Goal: Entertainment & Leisure: Consume media (video, audio)

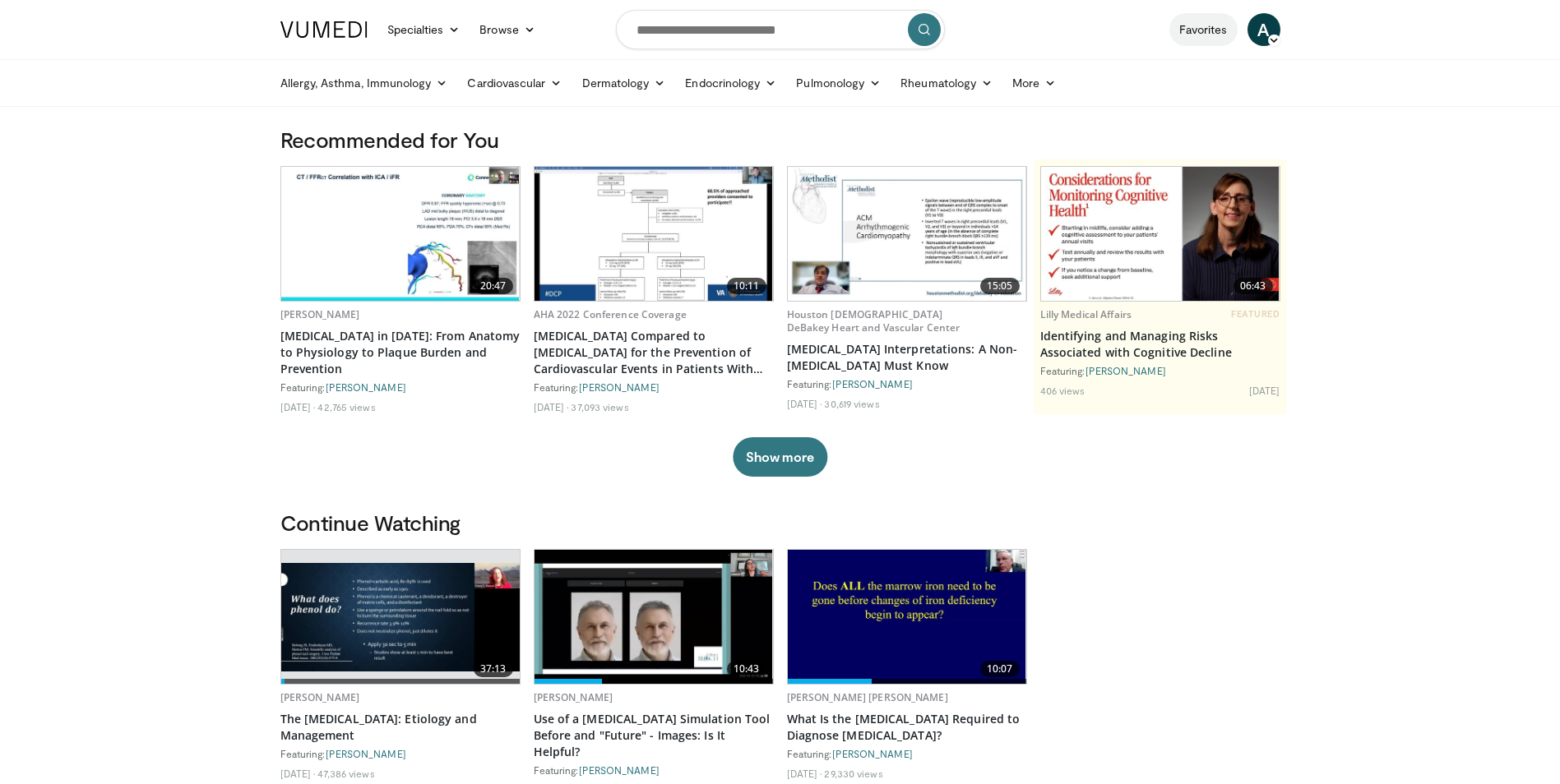
click at [1197, 24] on link "Favorites" at bounding box center [1203, 30] width 68 height 33
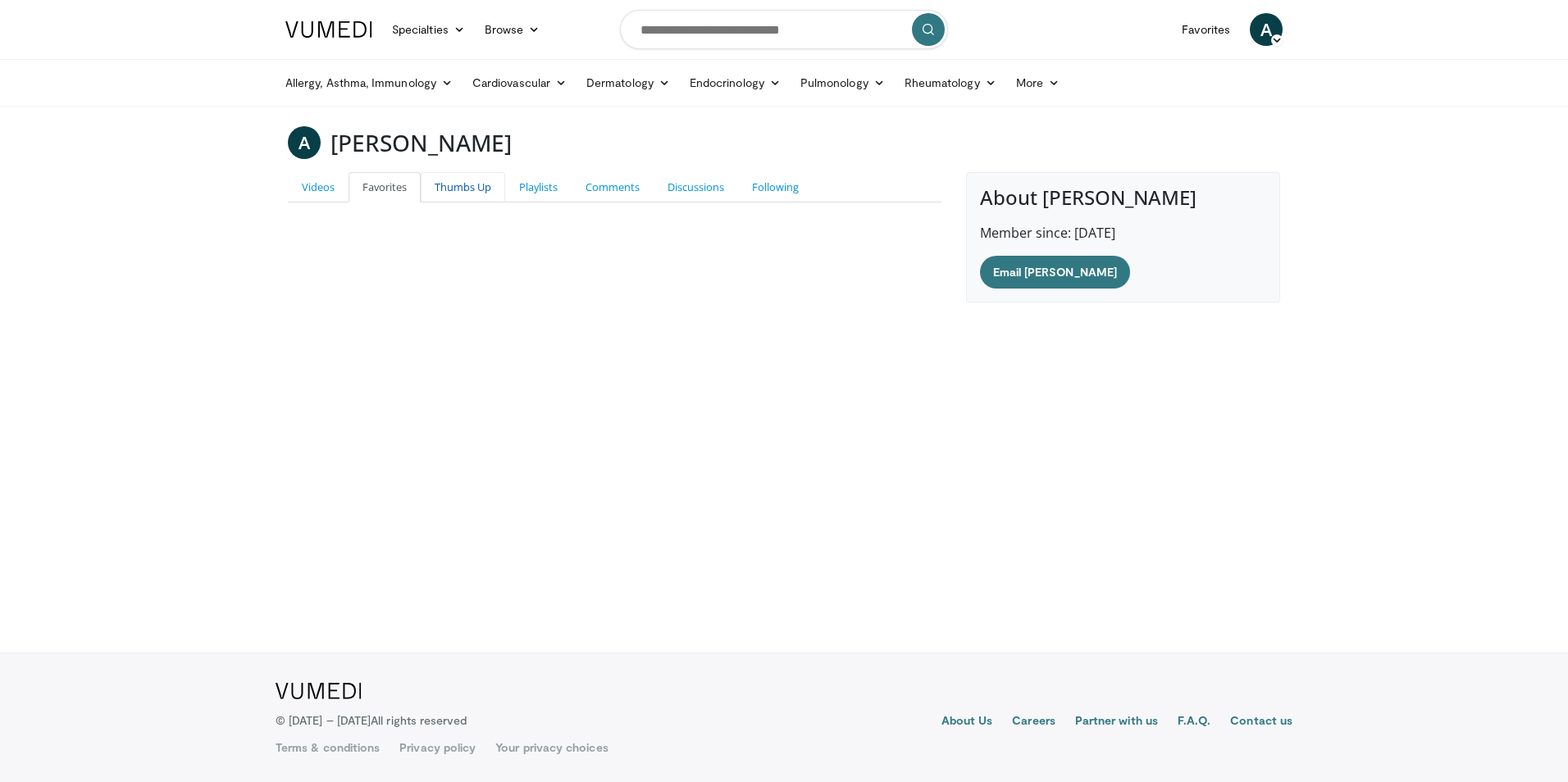
click at [463, 189] on link "Thumbs Up" at bounding box center [462, 187] width 84 height 30
click at [534, 189] on link "Playlists" at bounding box center [538, 187] width 67 height 30
click at [613, 188] on link "Comments" at bounding box center [612, 187] width 82 height 30
click at [679, 189] on link "Discussions" at bounding box center [695, 187] width 84 height 30
click at [777, 177] on link "Following" at bounding box center [775, 187] width 75 height 30
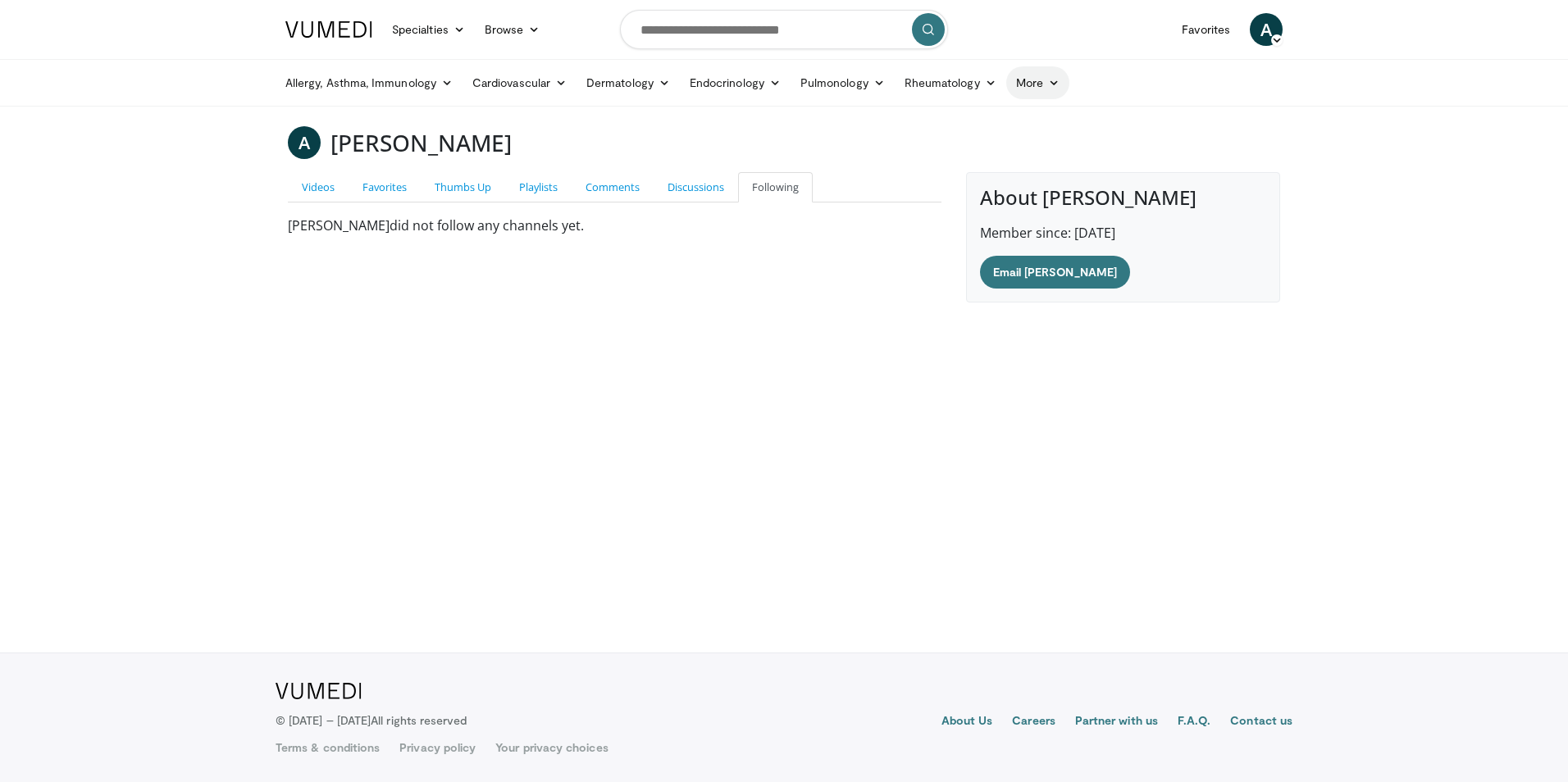
click at [1030, 86] on link "More" at bounding box center [1037, 83] width 63 height 33
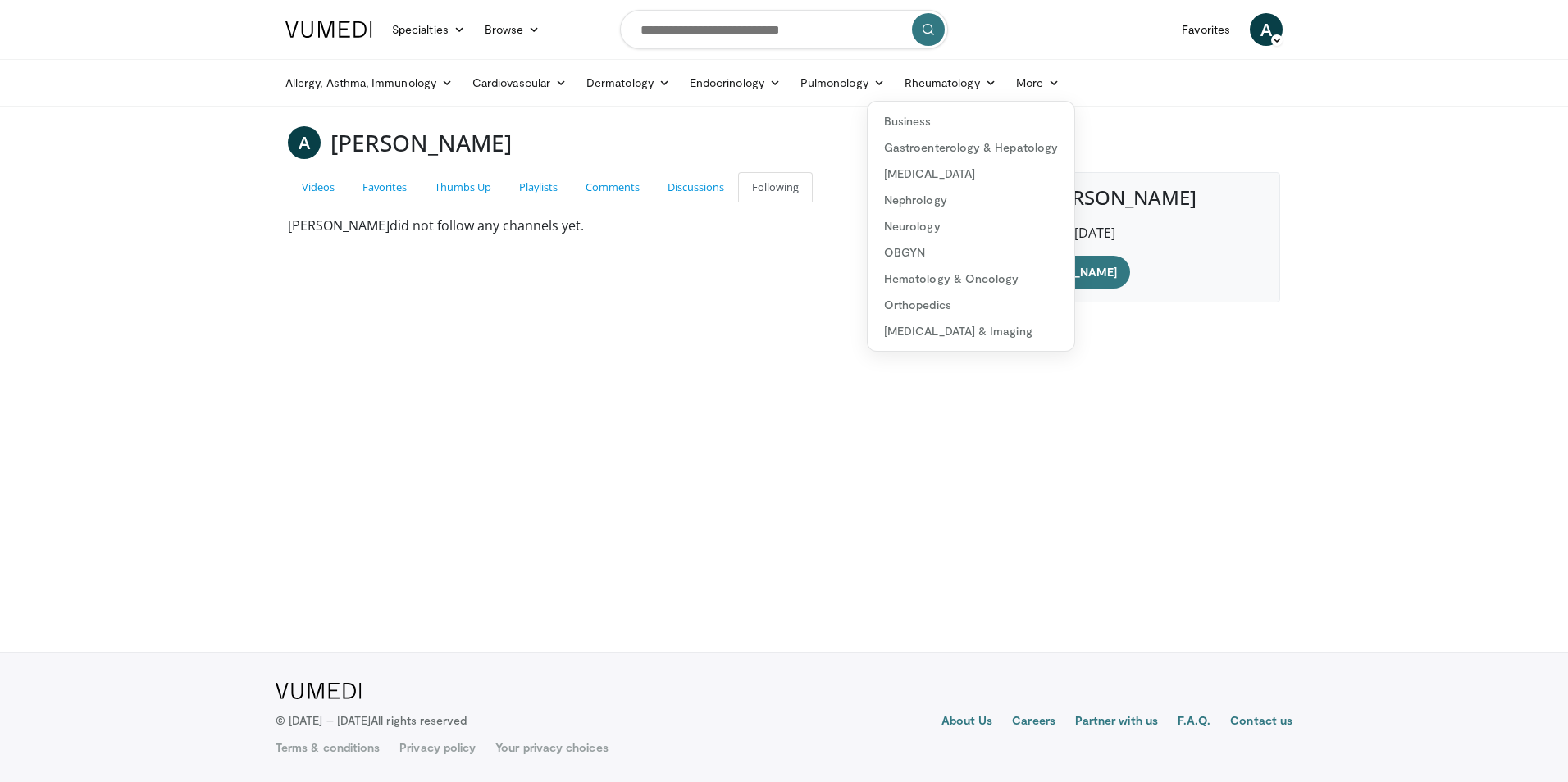
click at [695, 355] on body "Specialties Adult & Family Medicine Allergy, Asthma, Immunology Anesthesiology …" at bounding box center [784, 391] width 1568 height 782
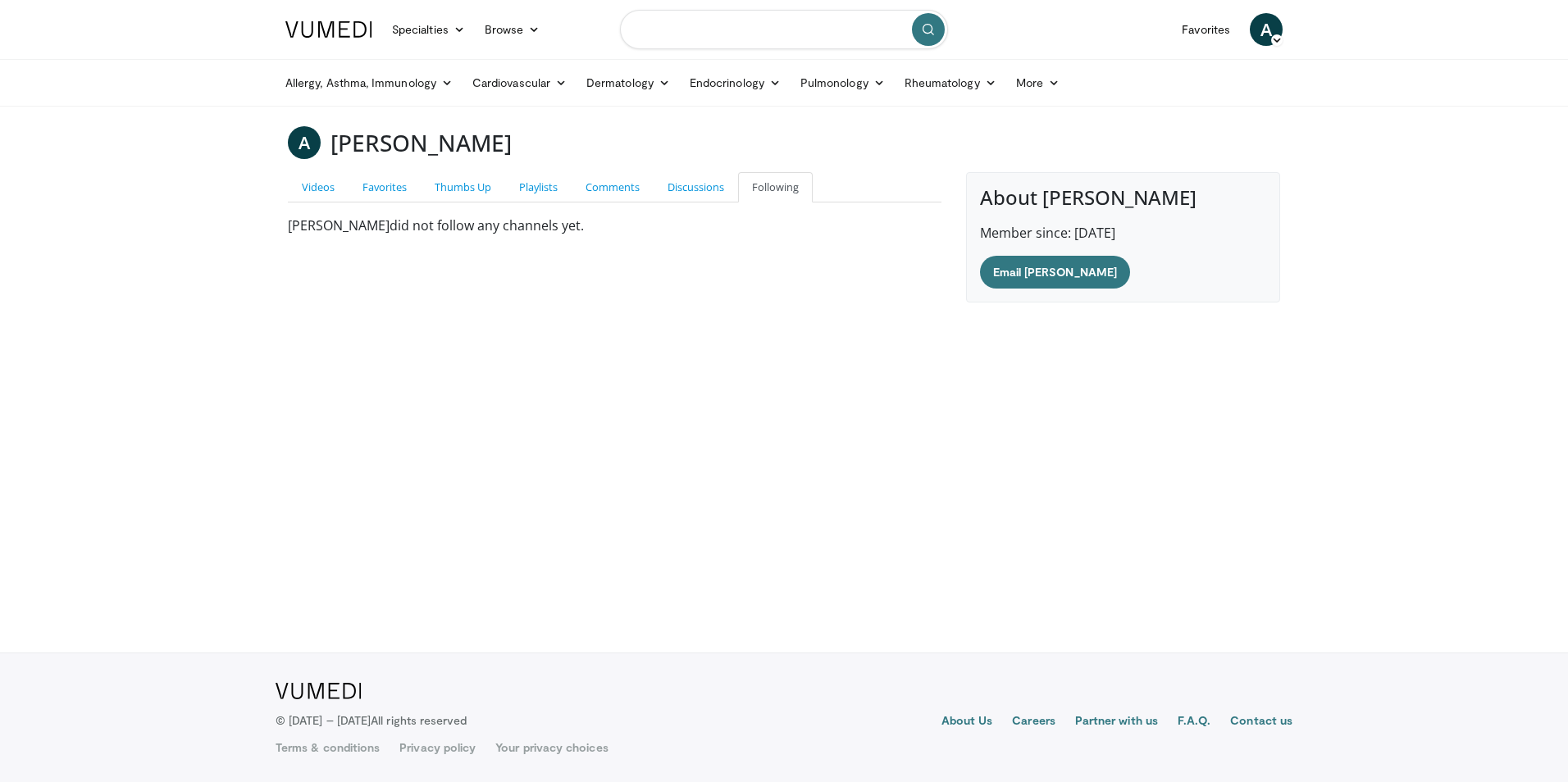
click at [777, 31] on input "Search topics, interventions" at bounding box center [784, 29] width 328 height 40
type input "***"
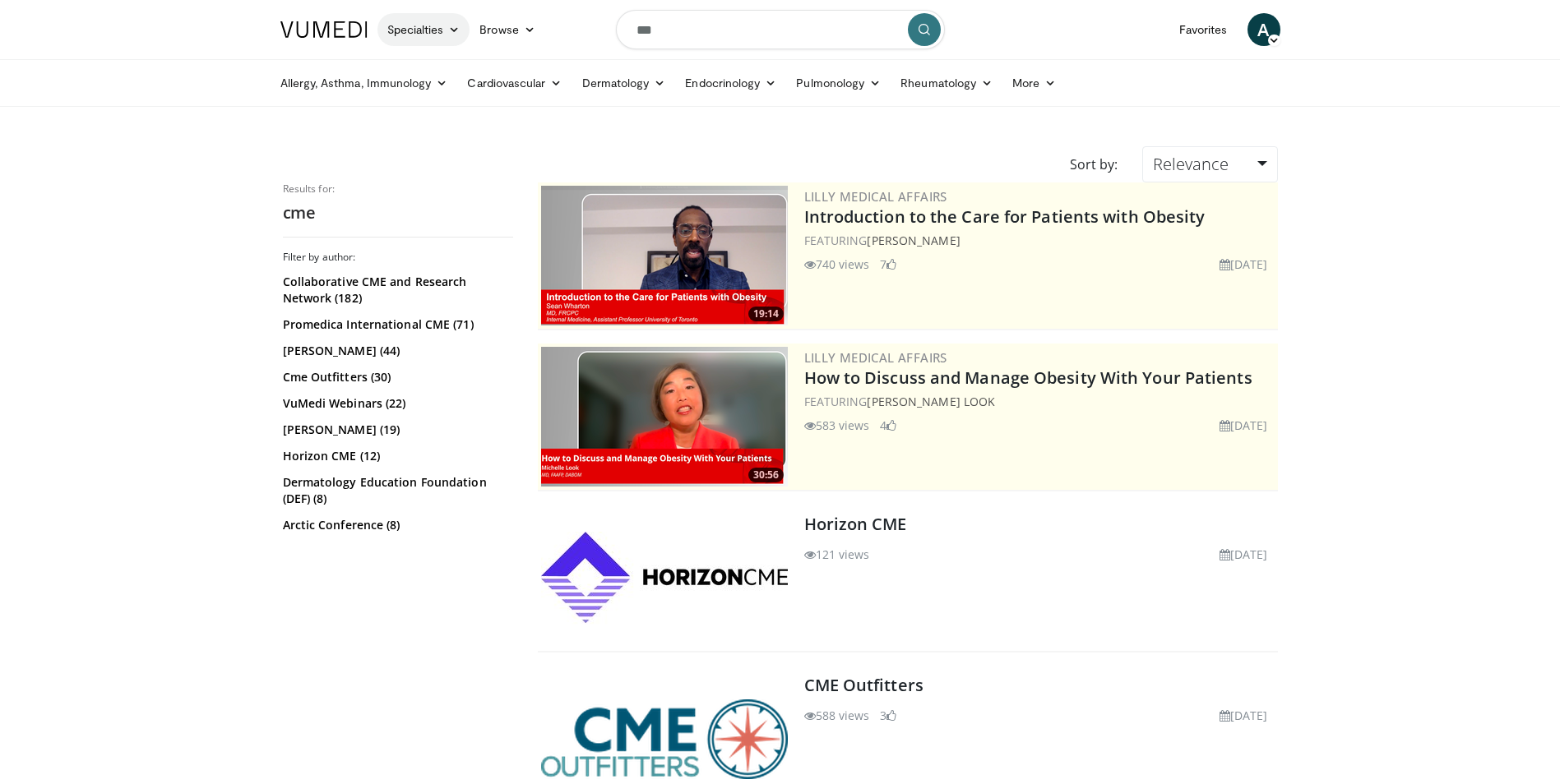
click at [440, 35] on link "Specialties" at bounding box center [424, 30] width 93 height 33
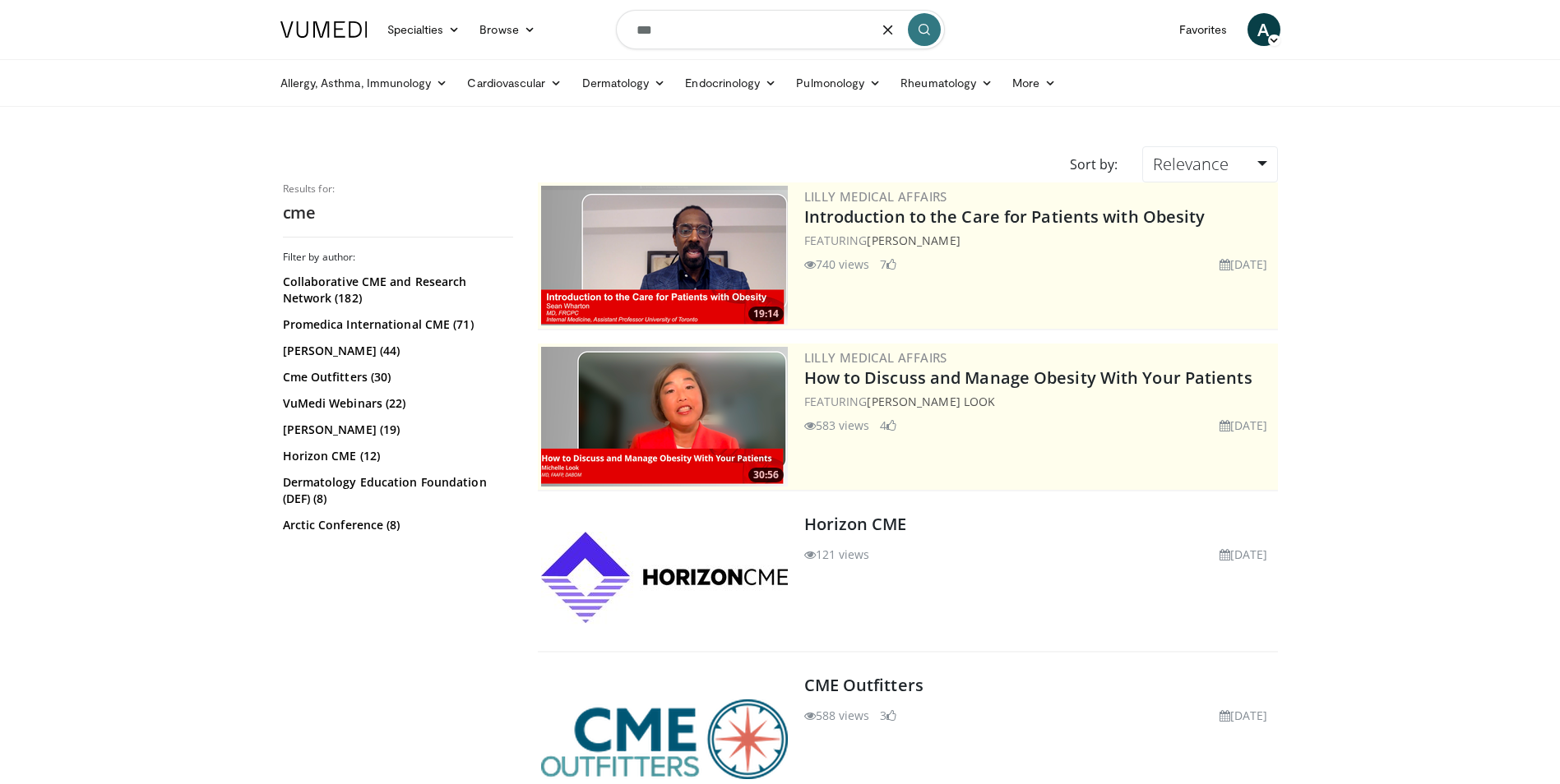
drag, startPoint x: 660, startPoint y: 35, endPoint x: 350, endPoint y: 18, distance: 310.5
click at [350, 18] on nav "Specialties Adult & Family Medicine Allergy, Asthma, Immunology Anesthesiology …" at bounding box center [780, 29] width 1020 height 59
type input "**********"
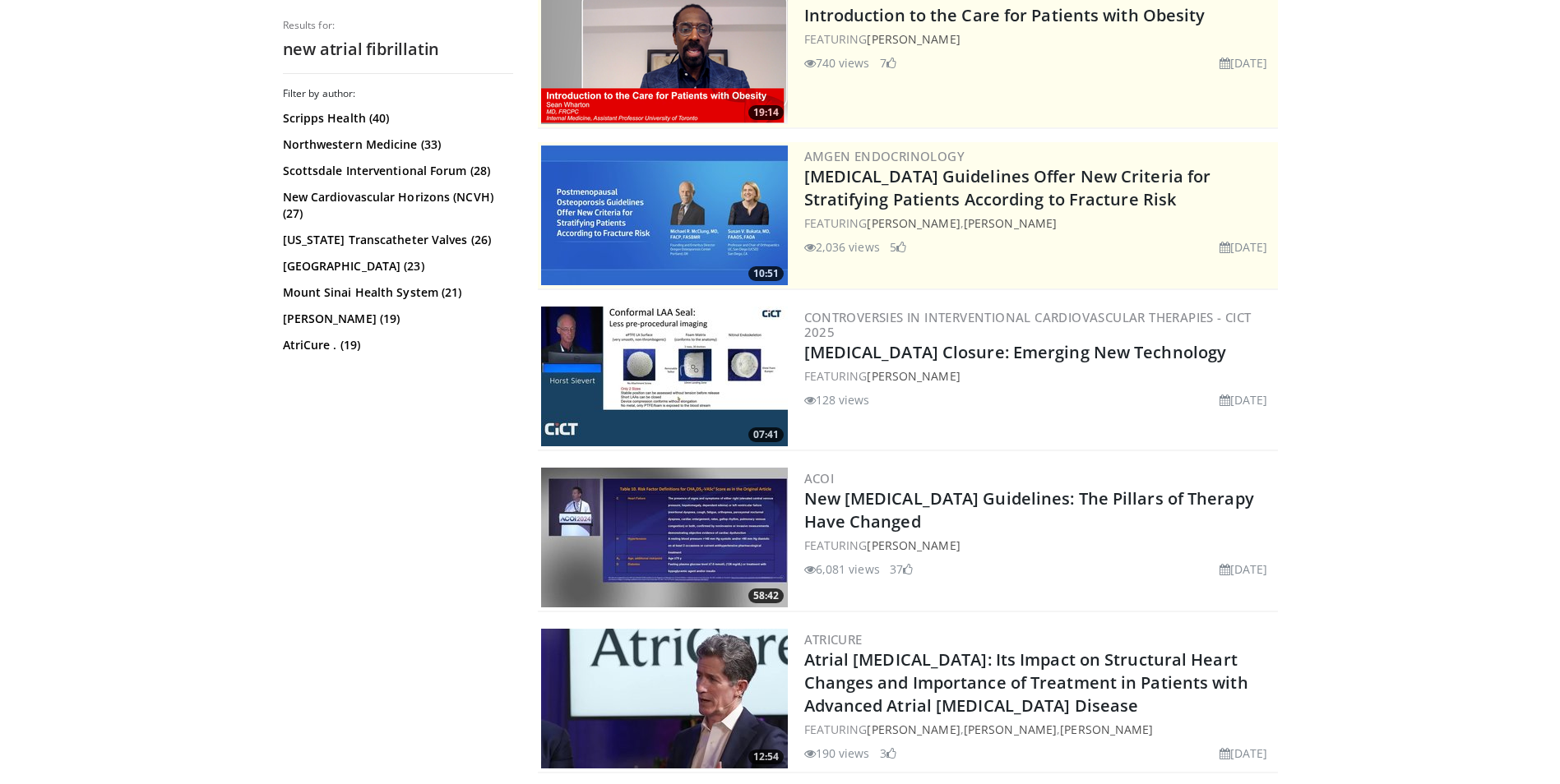
scroll to position [247, 0]
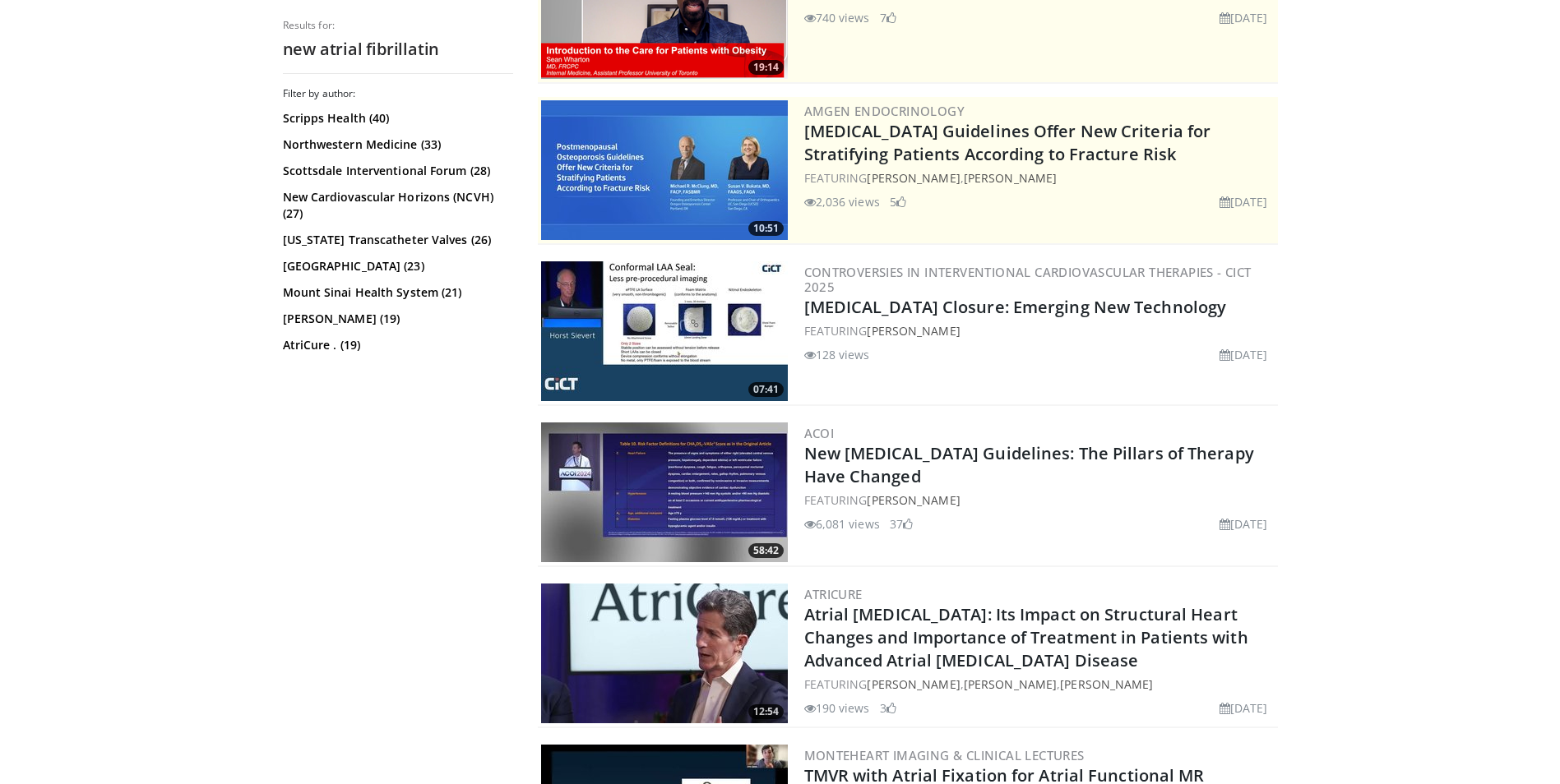
click at [674, 485] on img at bounding box center [665, 493] width 247 height 140
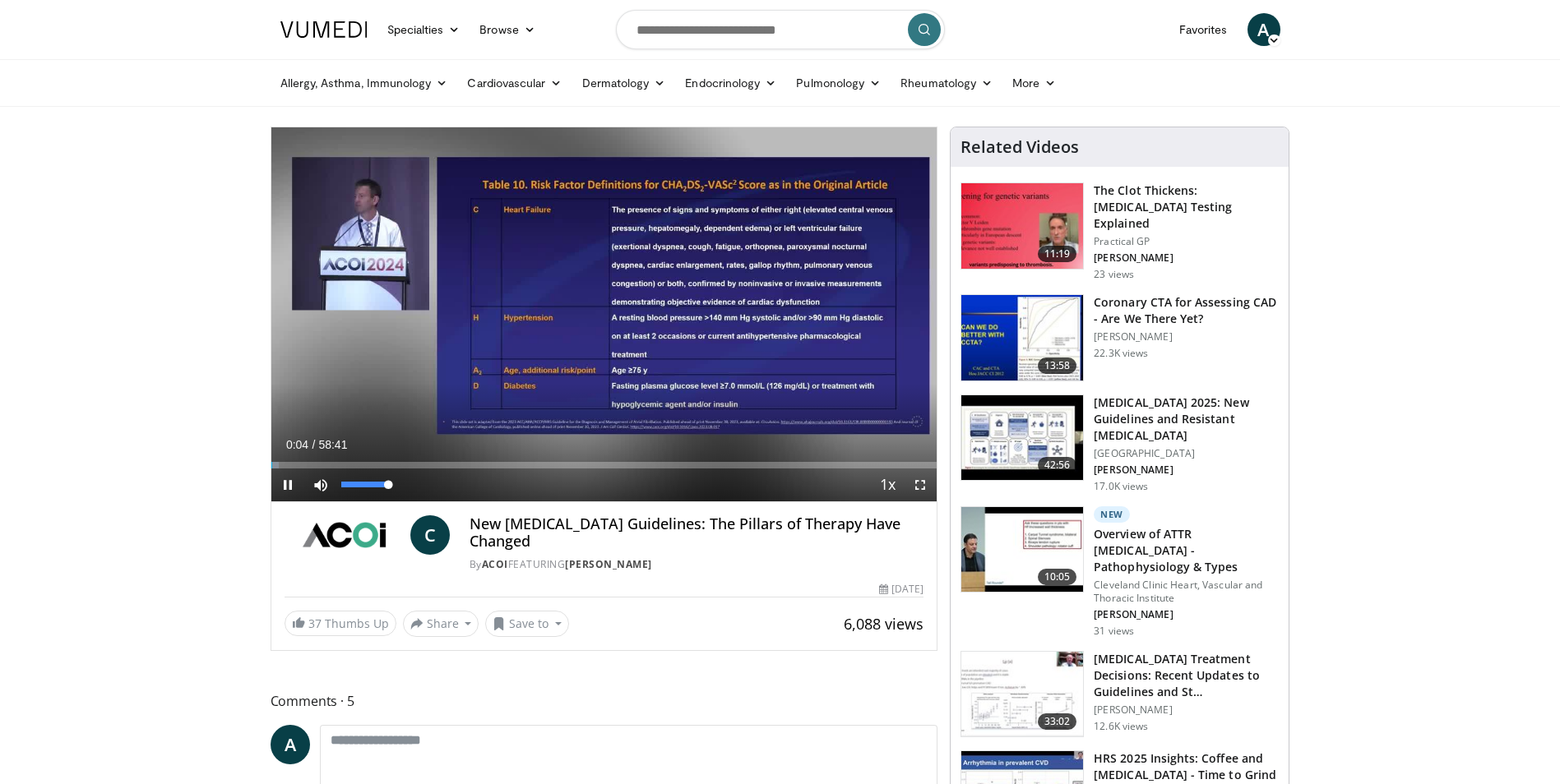
drag, startPoint x: 388, startPoint y: 487, endPoint x: 425, endPoint y: 491, distance: 37.2
click at [425, 491] on div "Current Time 0:04 / Duration 58:41 Pause Skip Backward Skip Forward Mute 100% L…" at bounding box center [604, 485] width 666 height 33
drag, startPoint x: 282, startPoint y: 464, endPoint x: 332, endPoint y: 473, distance: 50.8
click at [332, 473] on div "Current Time 5:08 / Duration 58:41 Play Skip Backward Skip Forward Mute 100% Lo…" at bounding box center [604, 485] width 666 height 33
drag, startPoint x: 332, startPoint y: 469, endPoint x: 351, endPoint y: 473, distance: 19.4
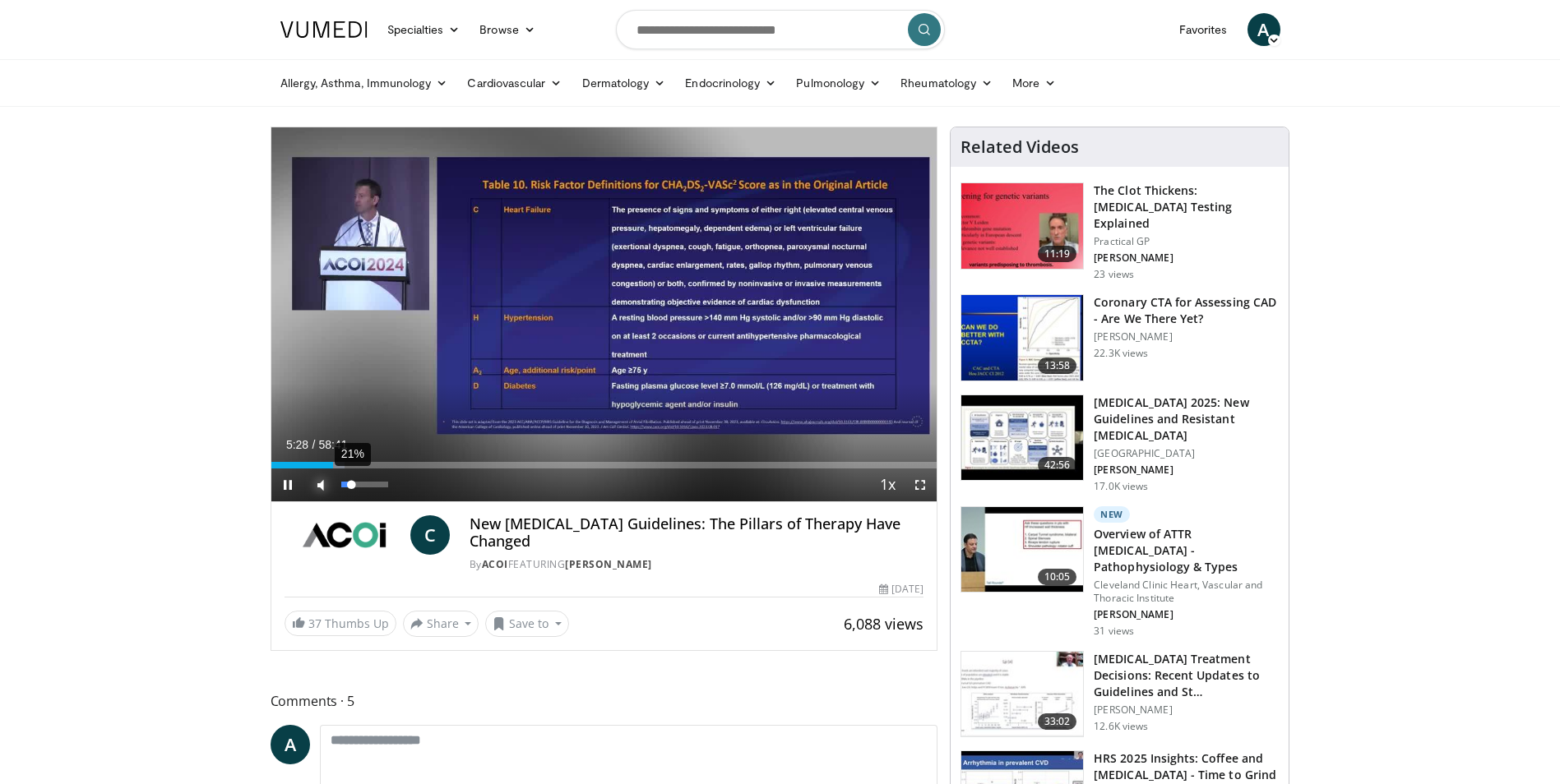
click at [351, 473] on div "Mute 21%" at bounding box center [362, 485] width 115 height 33
click at [334, 469] on span "Video Player" at bounding box center [321, 485] width 33 height 33
click at [318, 484] on span "Video Player" at bounding box center [321, 485] width 33 height 33
drag, startPoint x: 353, startPoint y: 486, endPoint x: 394, endPoint y: 491, distance: 41.3
click at [394, 491] on div "Mute 100%" at bounding box center [362, 485] width 115 height 33
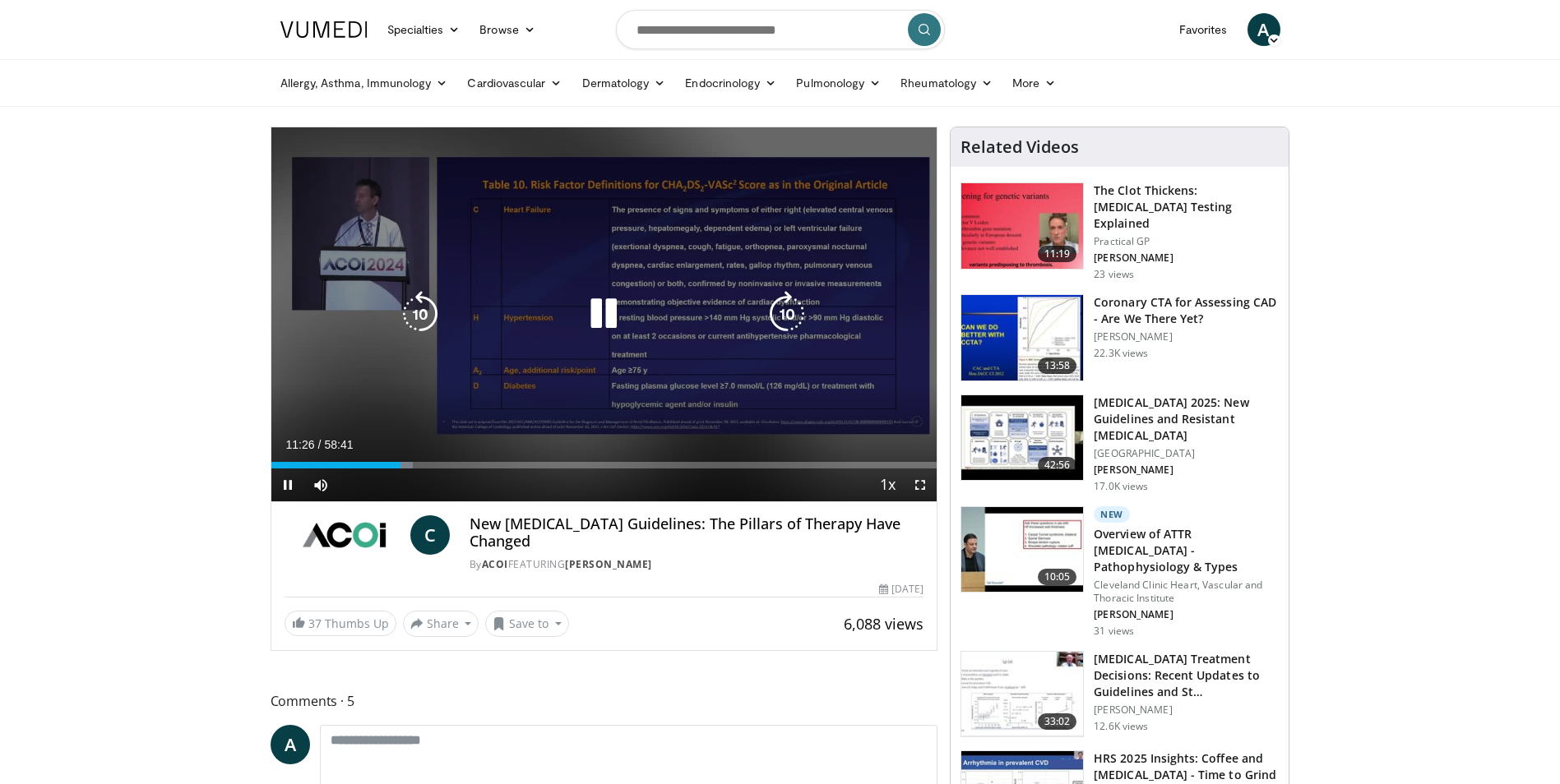
click at [615, 317] on icon "Video Player" at bounding box center [603, 314] width 46 height 46
click at [606, 316] on icon "Video Player" at bounding box center [603, 314] width 46 height 46
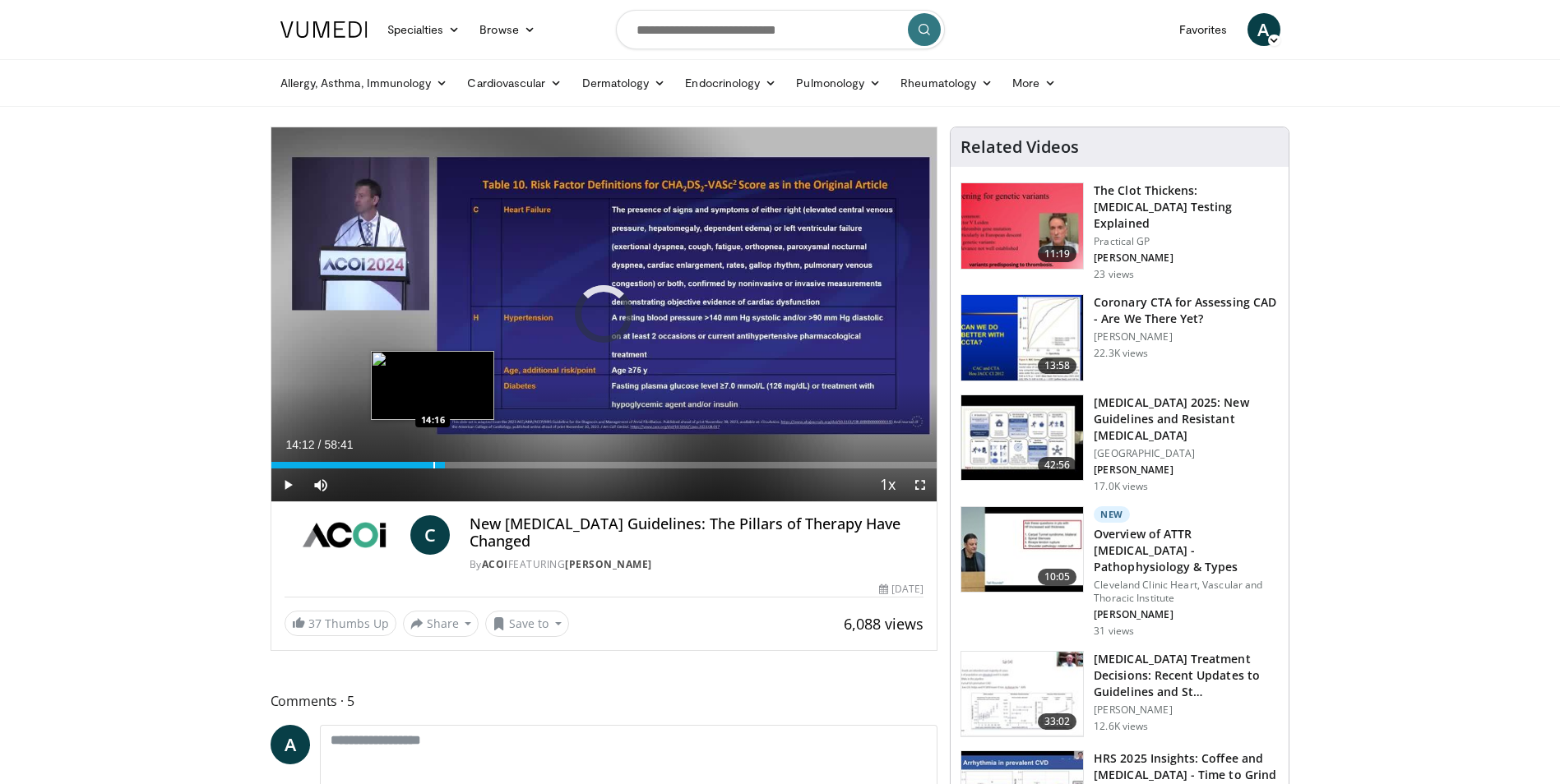
click at [433, 467] on div "Progress Bar" at bounding box center [434, 465] width 2 height 7
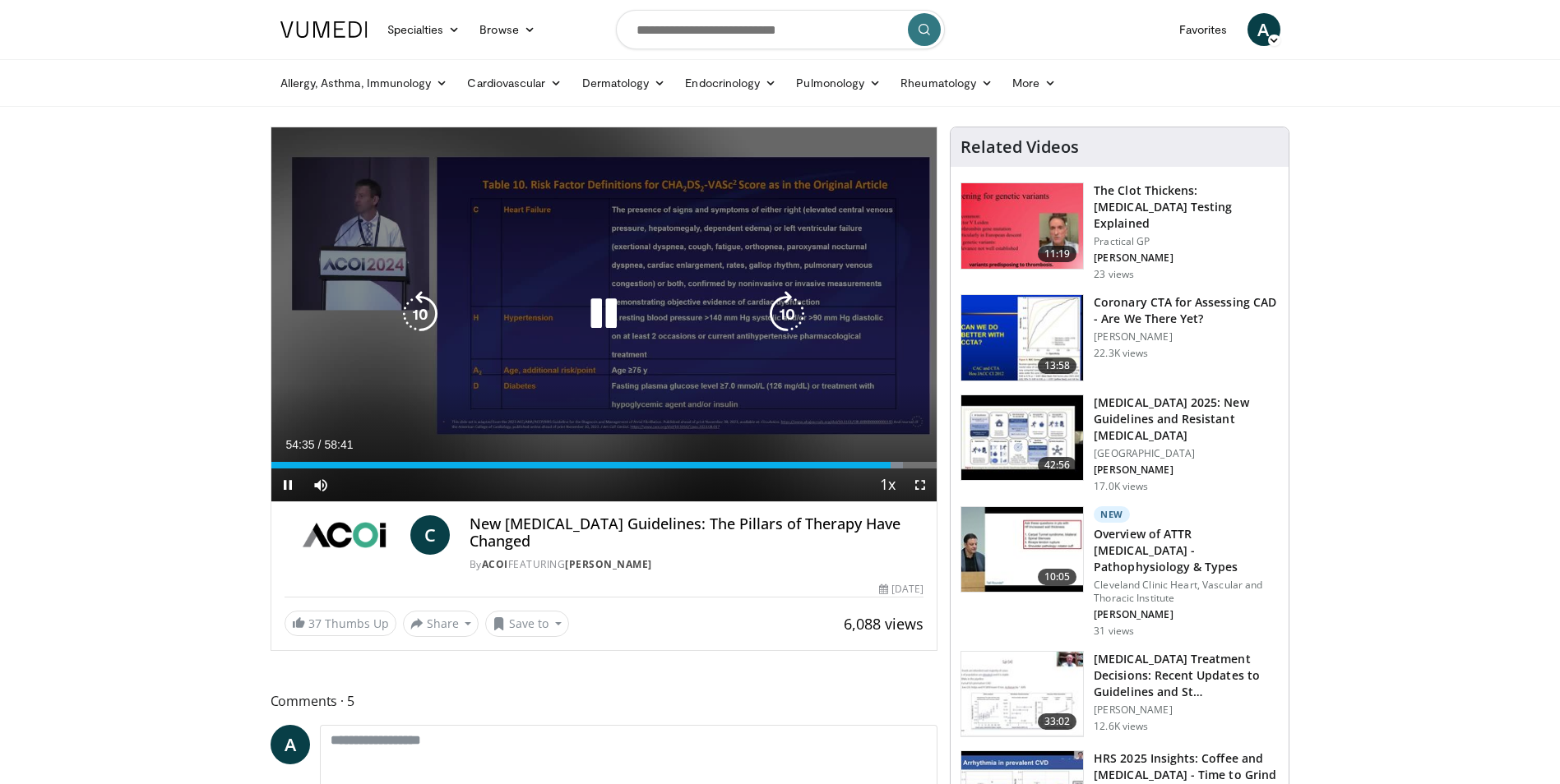
click at [607, 324] on icon "Video Player" at bounding box center [603, 314] width 46 height 46
click at [600, 311] on div "10 seconds Tap to unmute" at bounding box center [604, 314] width 666 height 374
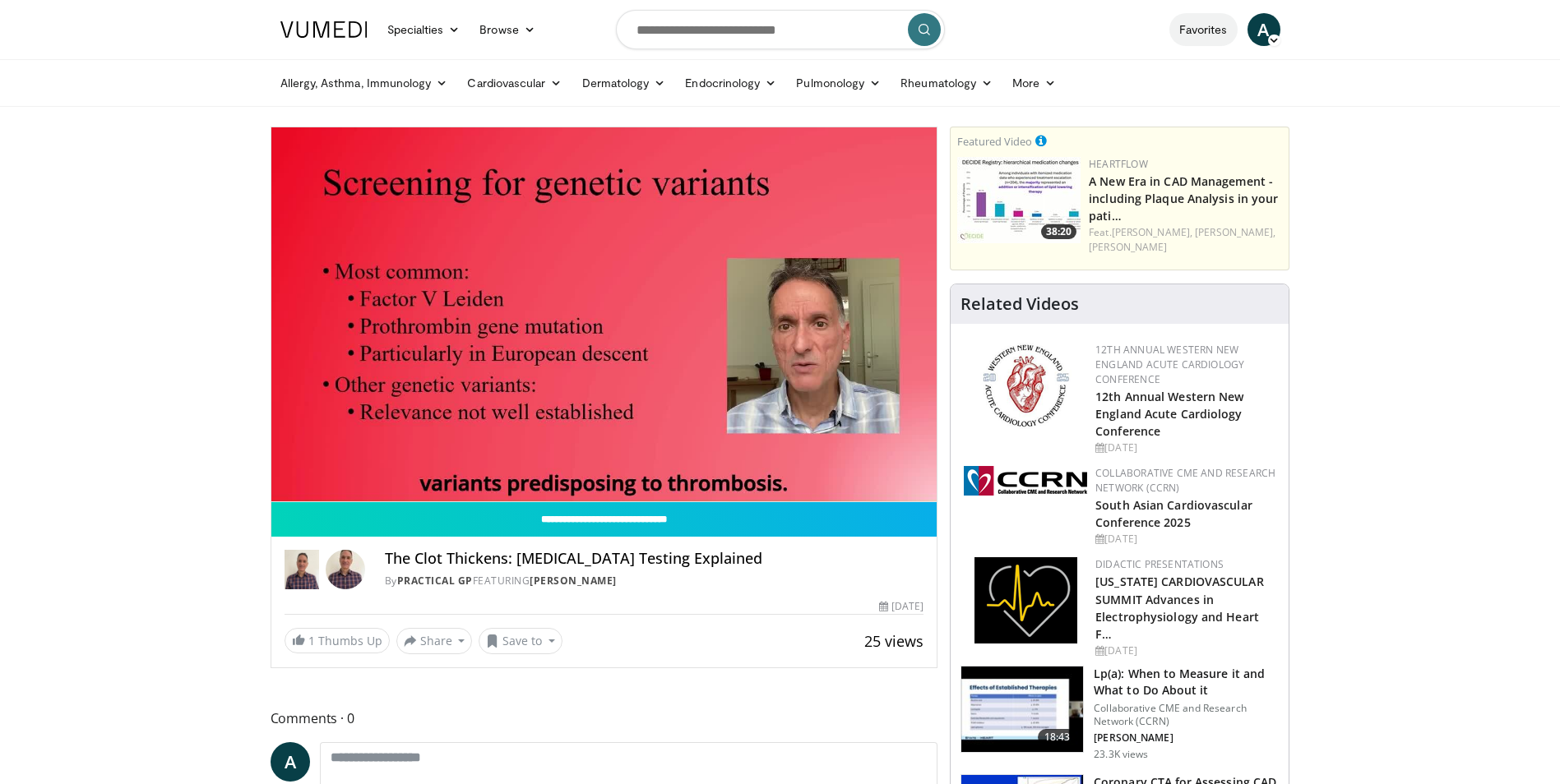
click at [1217, 26] on link "Favorites" at bounding box center [1203, 30] width 68 height 33
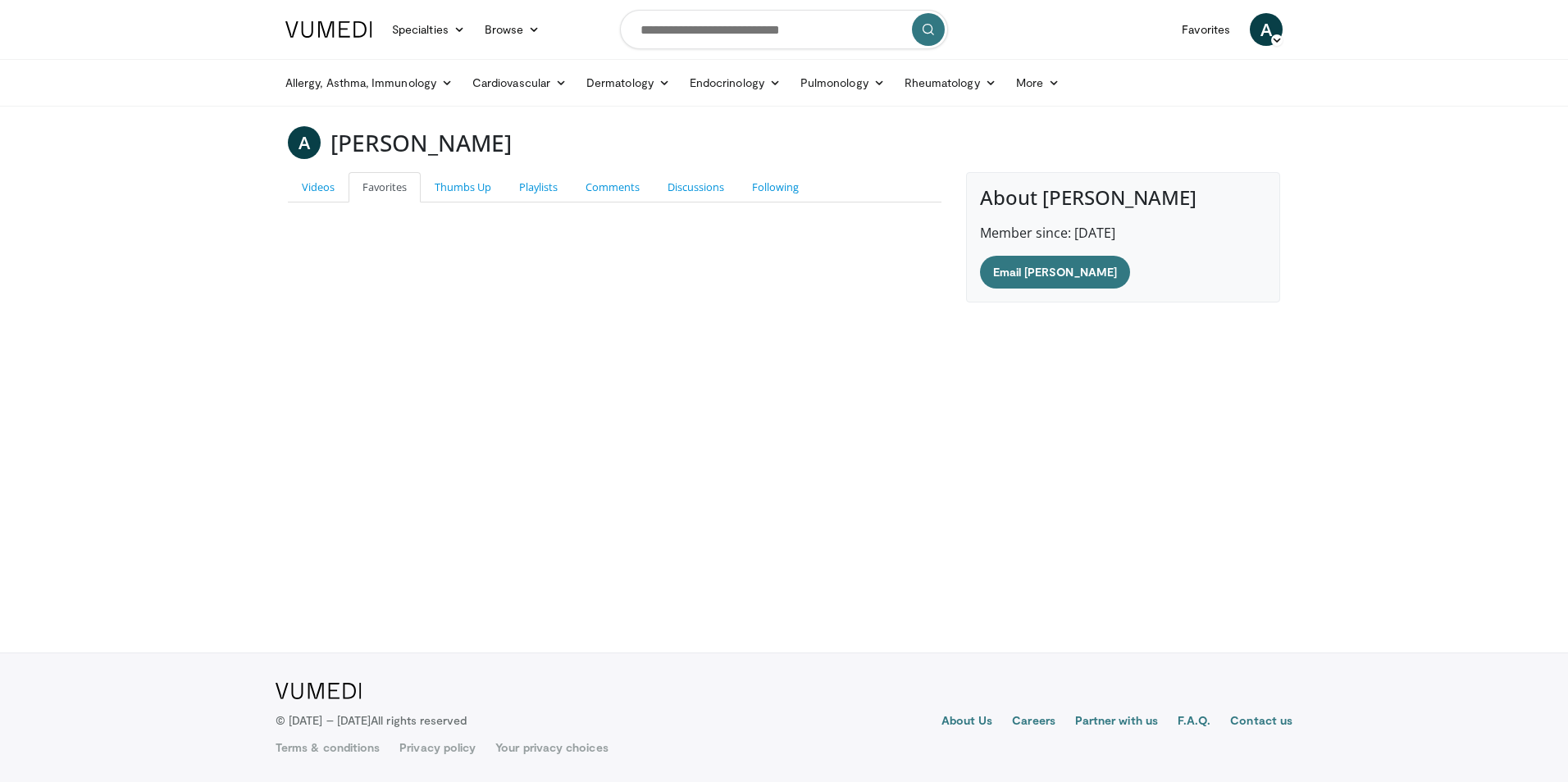
click at [1276, 37] on icon at bounding box center [1277, 41] width 12 height 12
click at [1147, 95] on link "Messages" at bounding box center [1182, 94] width 195 height 26
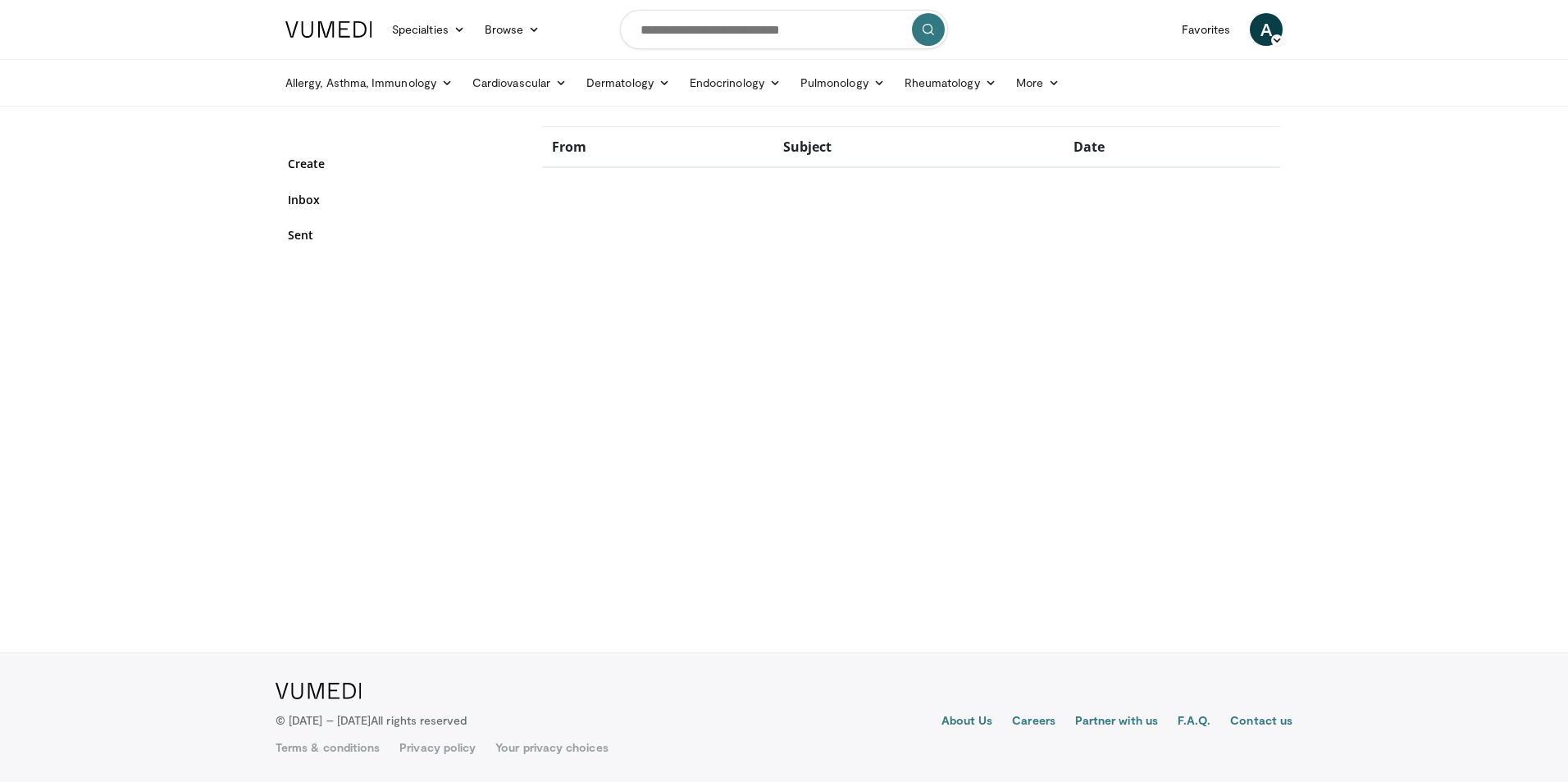
click at [1278, 42] on icon at bounding box center [1277, 41] width 12 height 12
click at [1111, 67] on link "Add a Video" at bounding box center [1182, 68] width 195 height 26
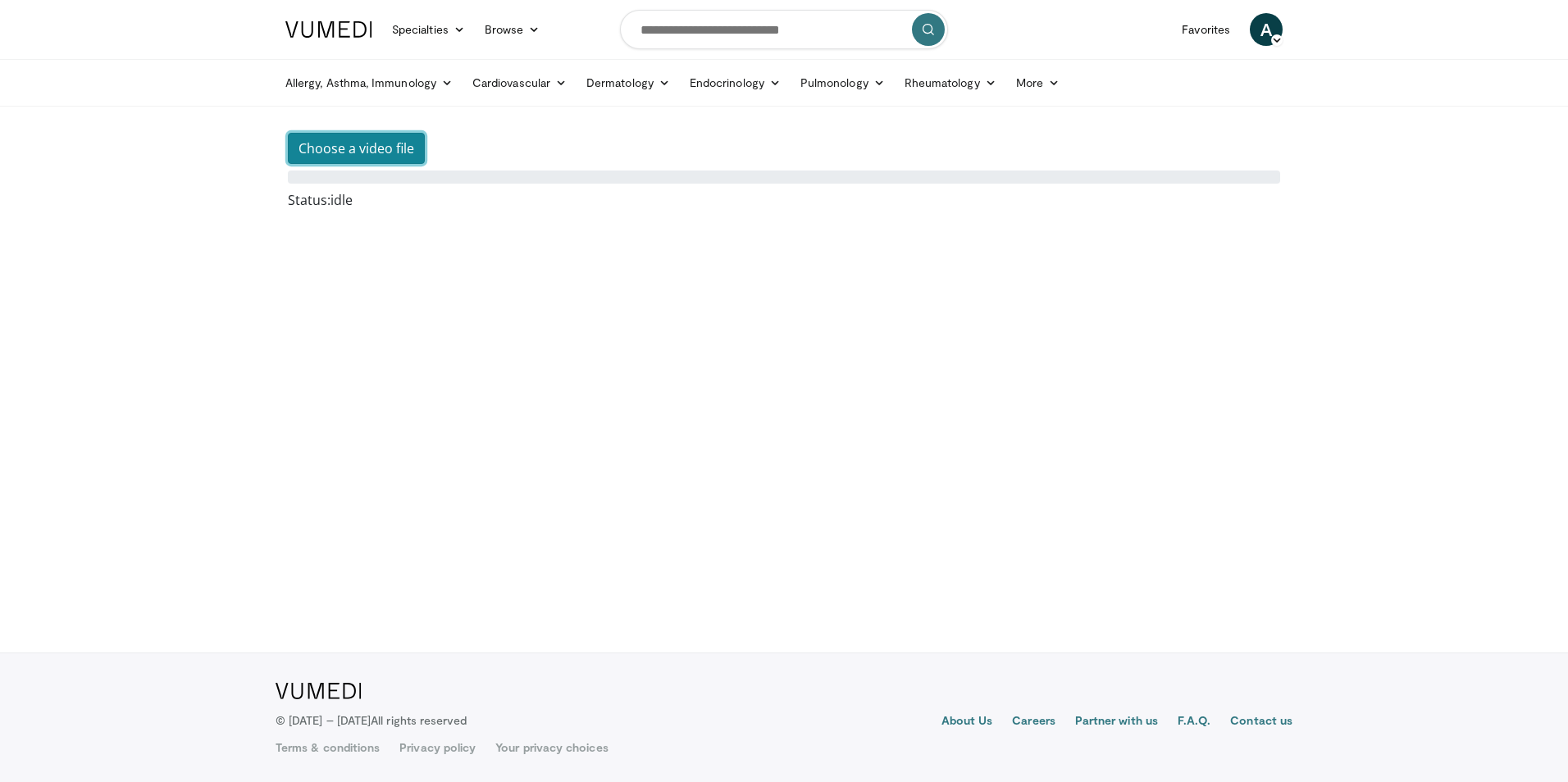
click at [344, 154] on button "Choose a video file" at bounding box center [356, 148] width 137 height 31
click at [531, 27] on icon at bounding box center [534, 30] width 12 height 12
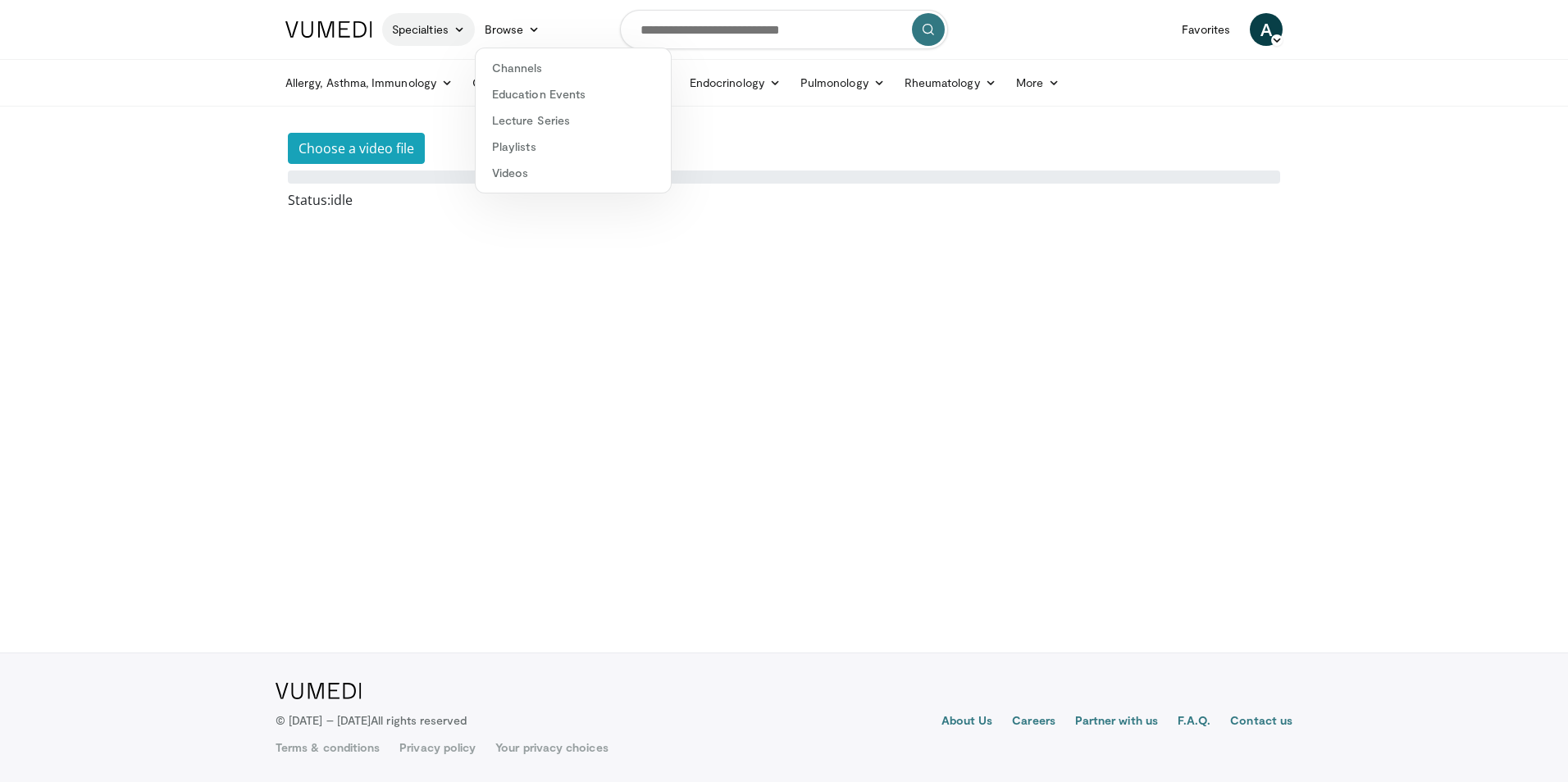
click at [456, 27] on icon at bounding box center [459, 30] width 12 height 12
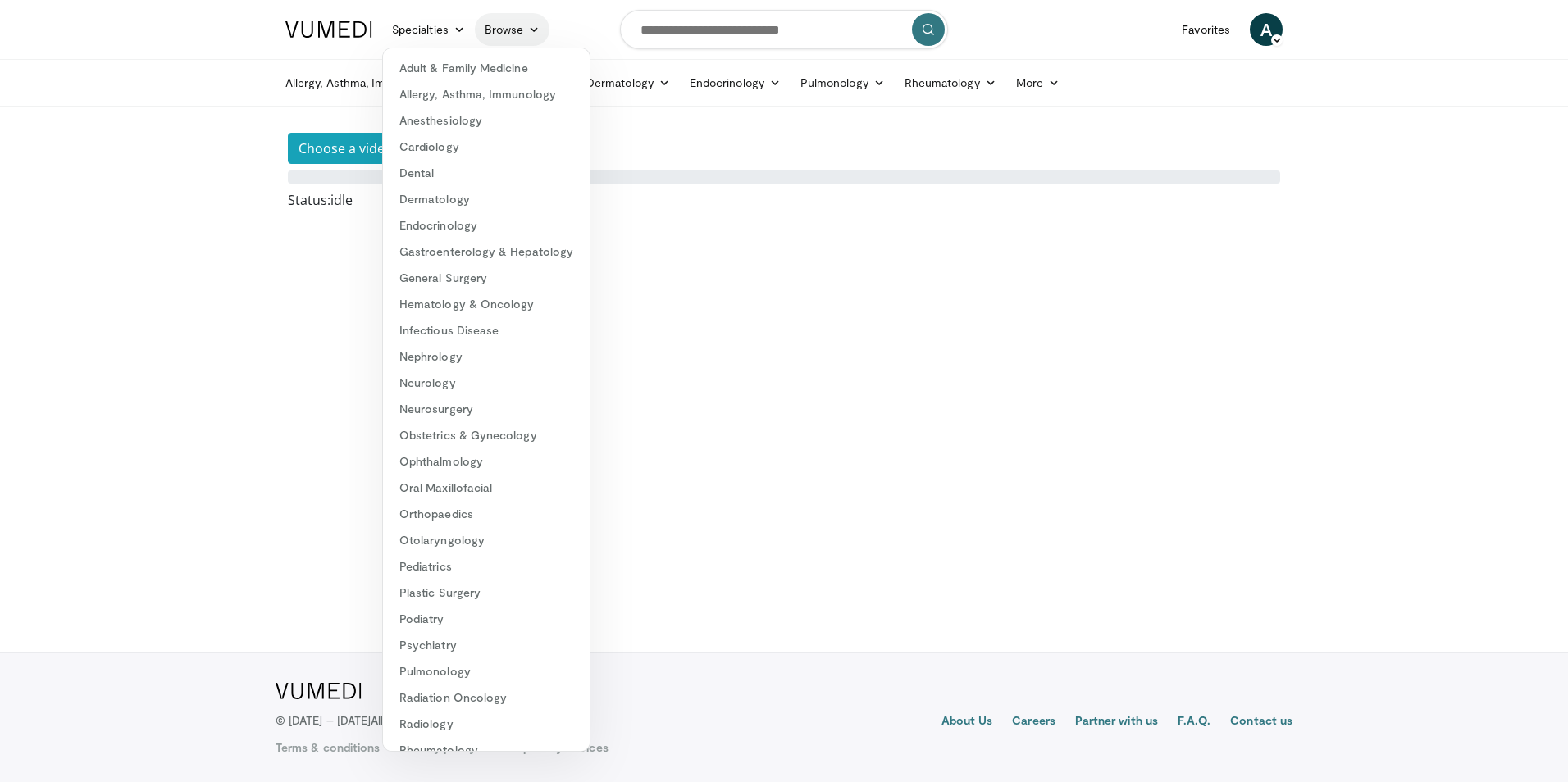
click at [533, 29] on icon at bounding box center [534, 30] width 12 height 12
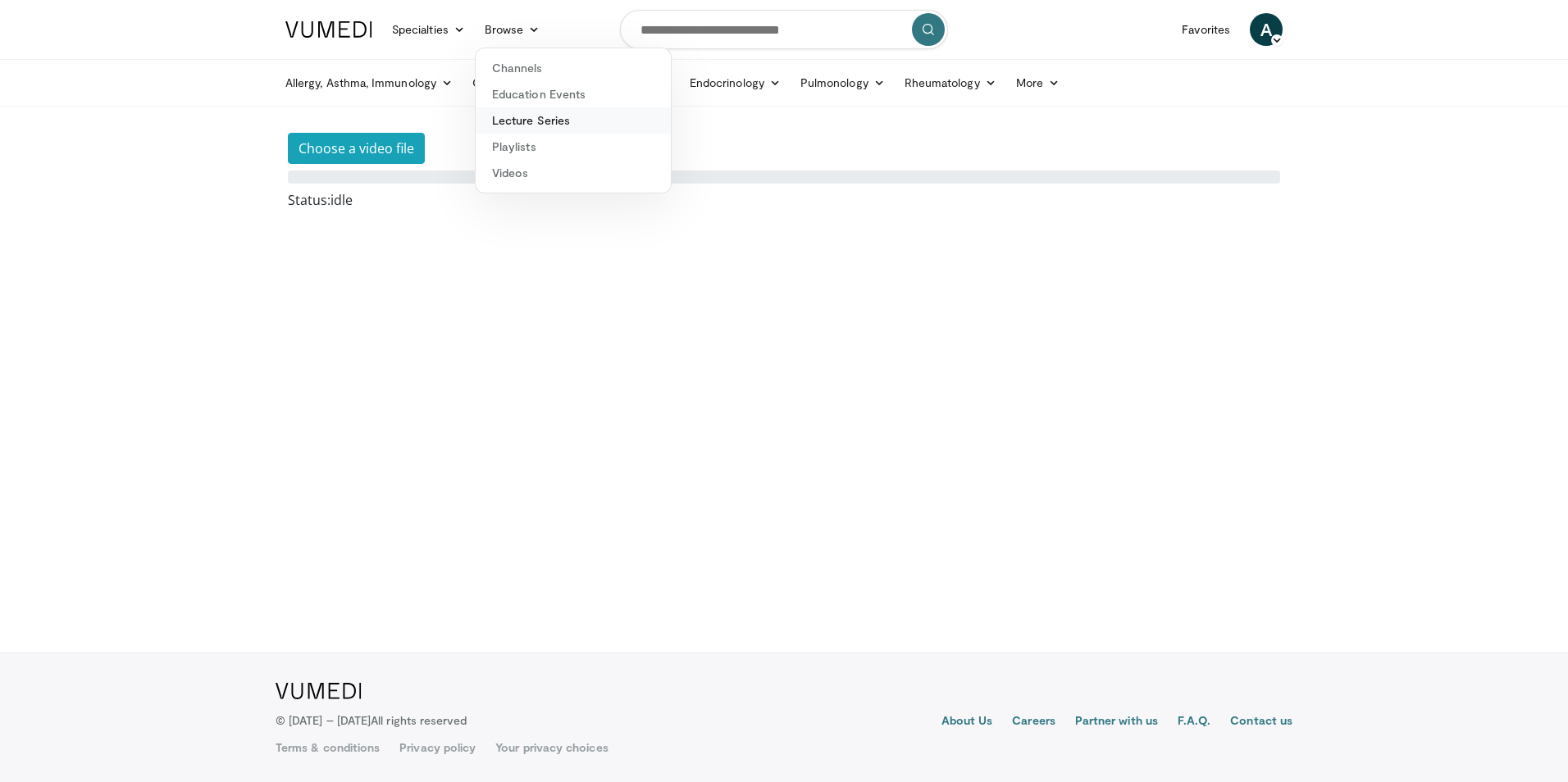
click at [526, 124] on link "Lecture Series" at bounding box center [573, 120] width 195 height 26
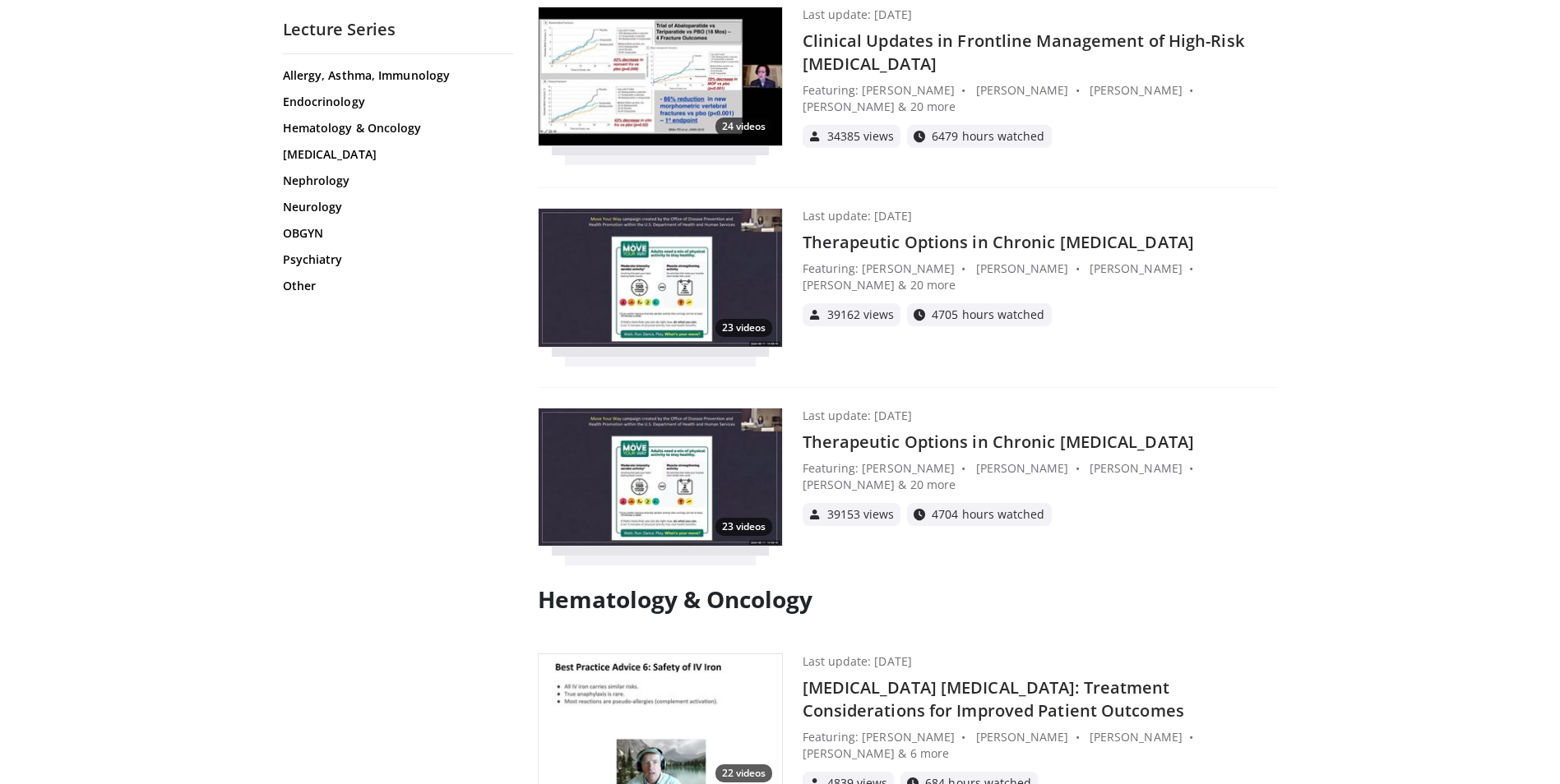
scroll to position [1069, 0]
